Goal: Transaction & Acquisition: Purchase product/service

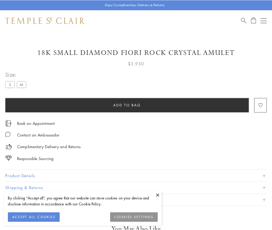
scroll to position [31, 0]
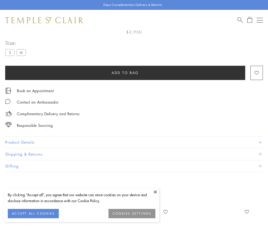
click at [125, 72] on span "Add to bag" at bounding box center [125, 73] width 27 height 6
